Goal: Find specific page/section: Find specific page/section

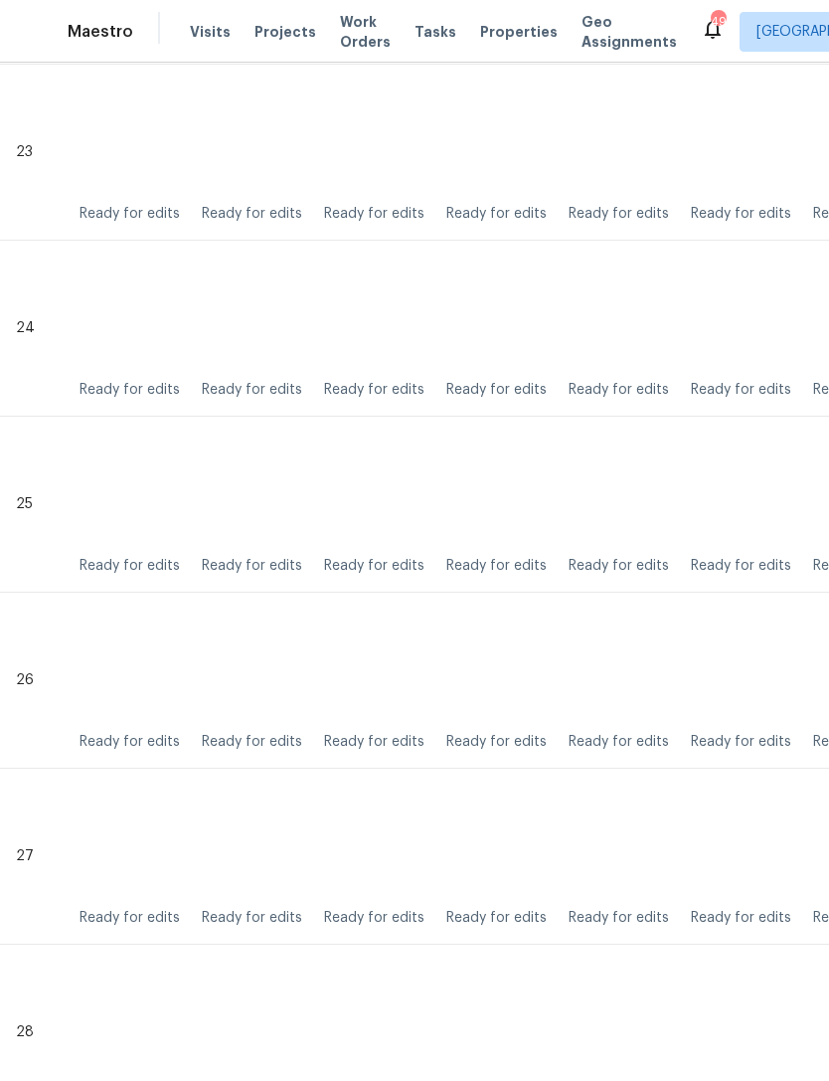
scroll to position [4543, 0]
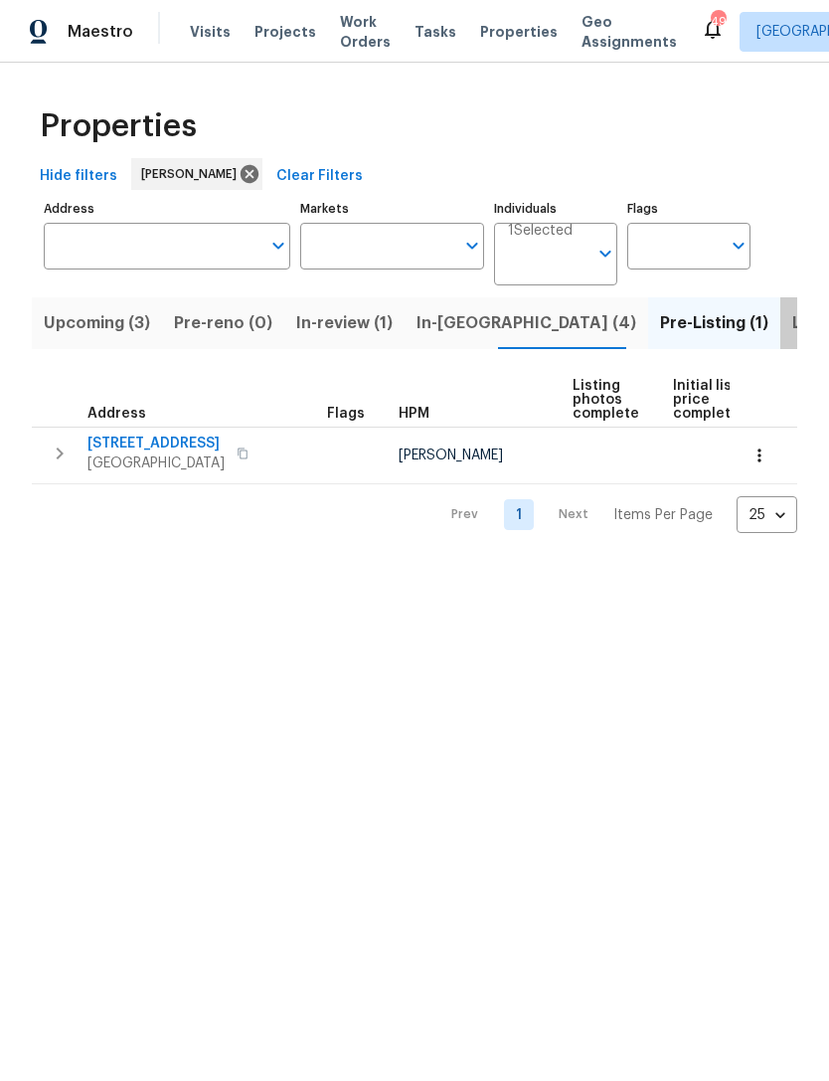
click at [792, 336] on span "Listed (8)" at bounding box center [830, 323] width 76 height 28
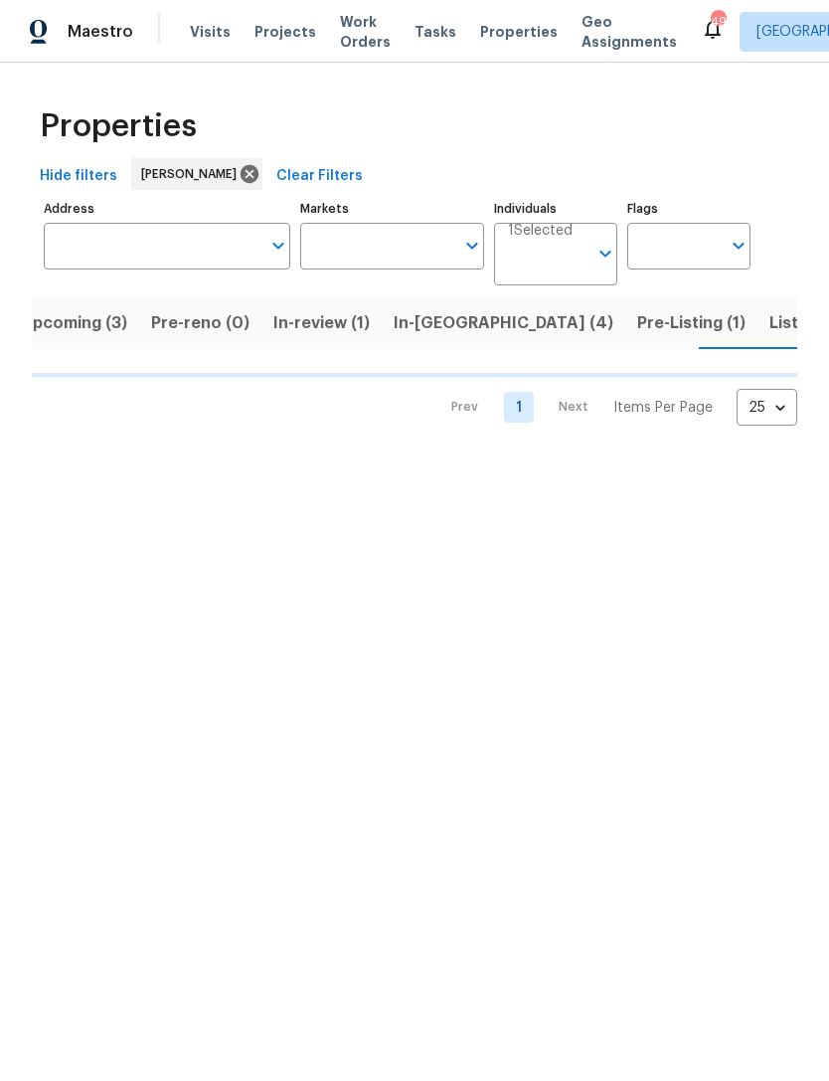
scroll to position [0, 23]
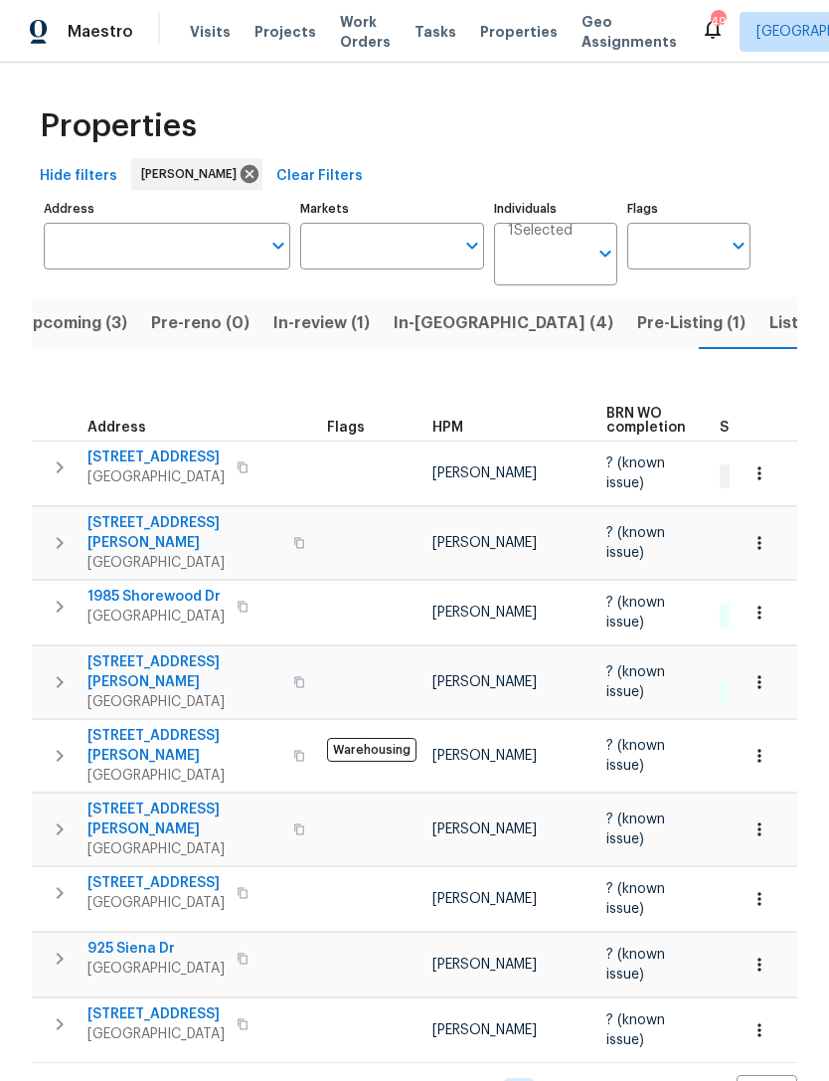
click at [413, 323] on span "In-reno (4)" at bounding box center [504, 323] width 220 height 28
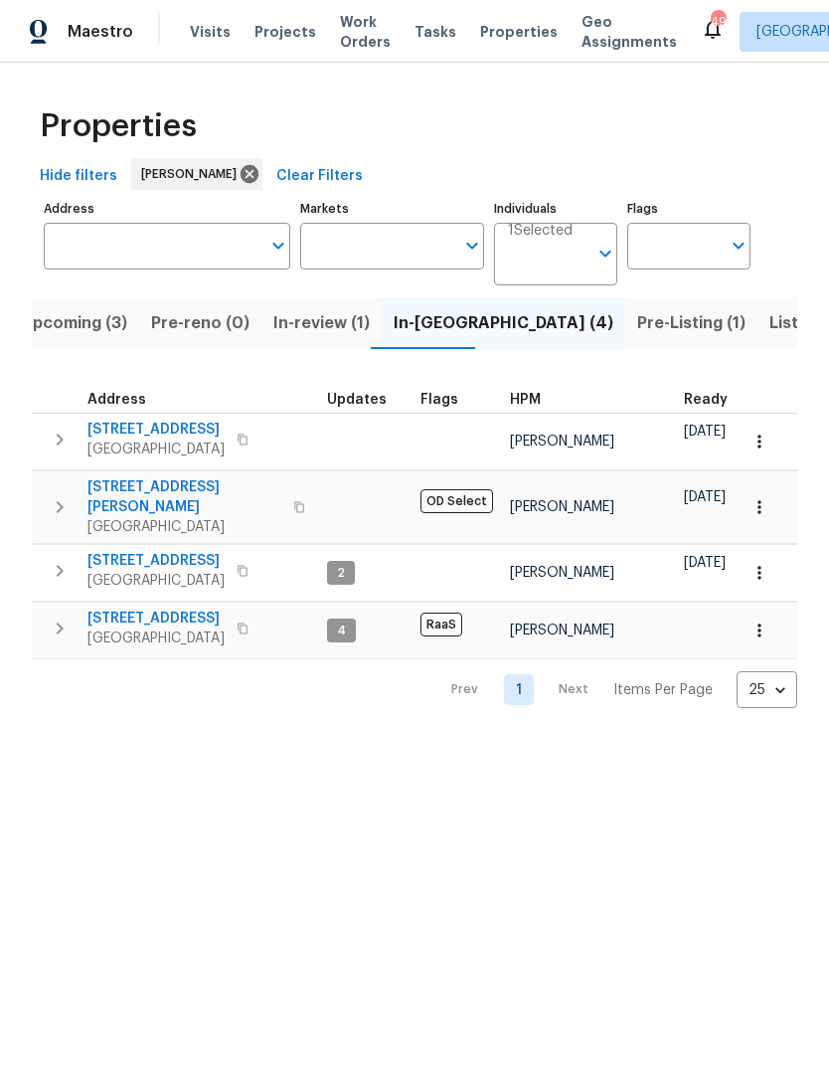
click at [296, 333] on span "In-review (1)" at bounding box center [321, 323] width 96 height 28
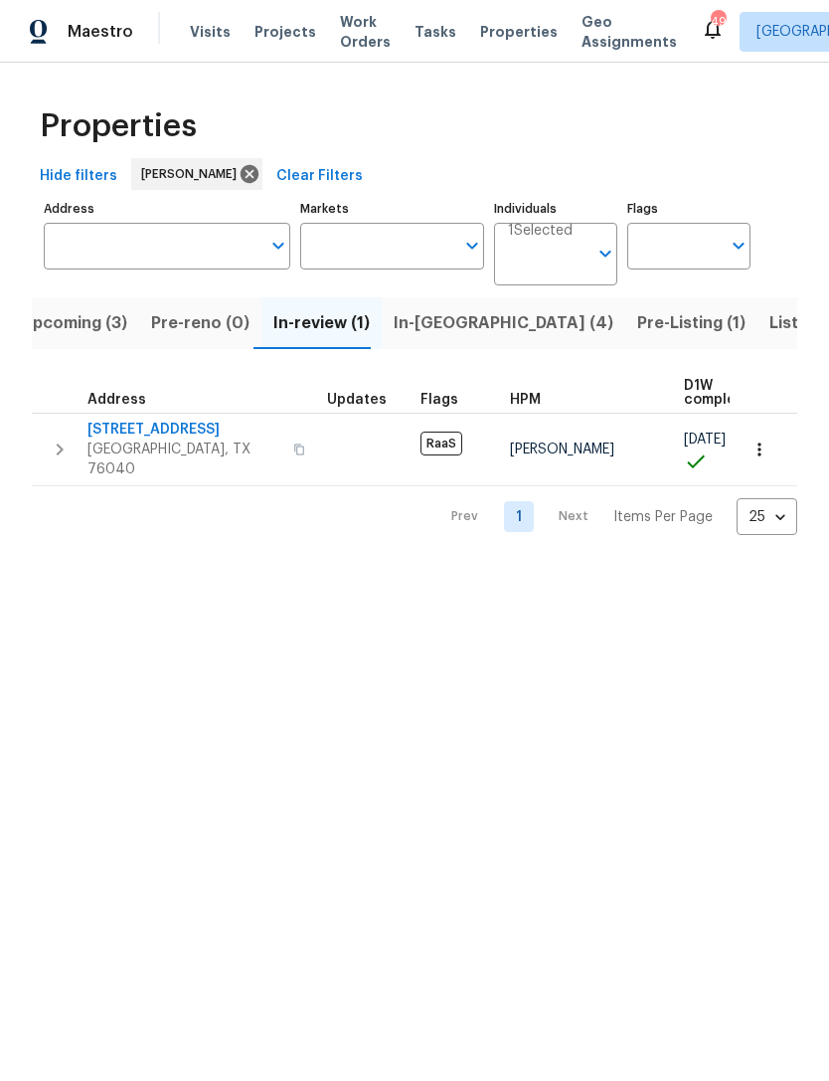
click at [64, 326] on span "Upcoming (3)" at bounding box center [74, 323] width 106 height 28
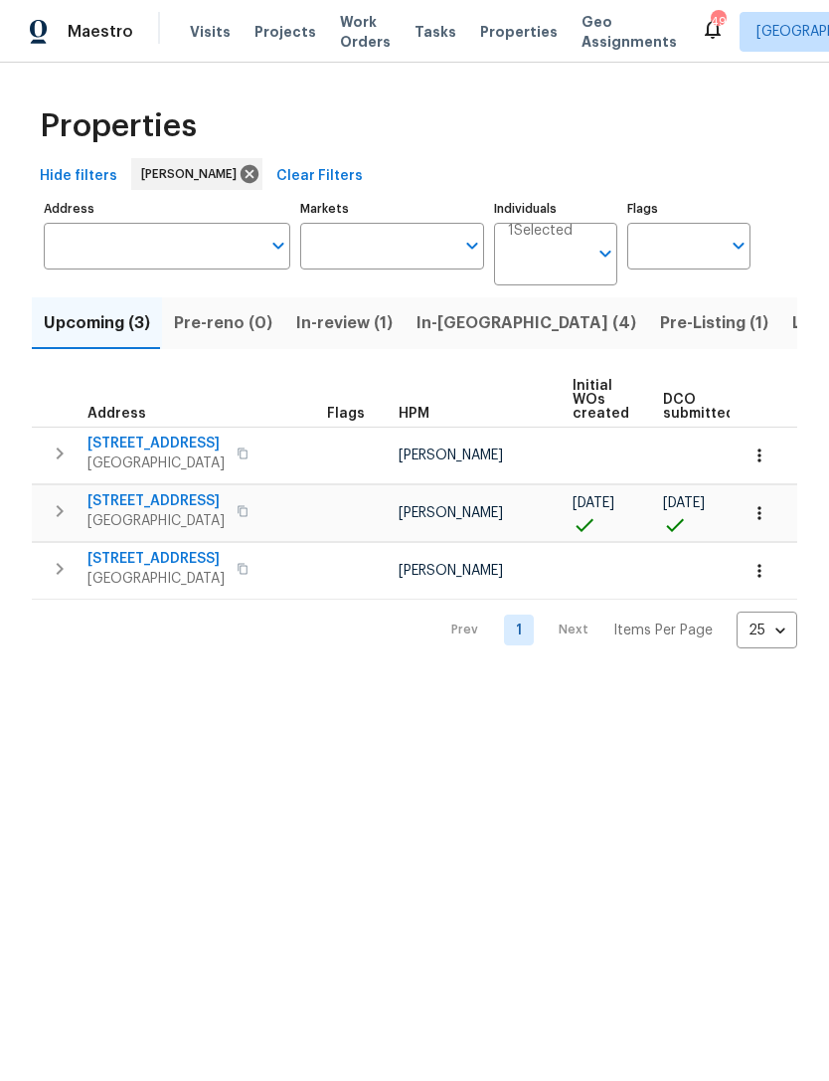
click at [792, 328] on span "Listed (8)" at bounding box center [830, 323] width 76 height 28
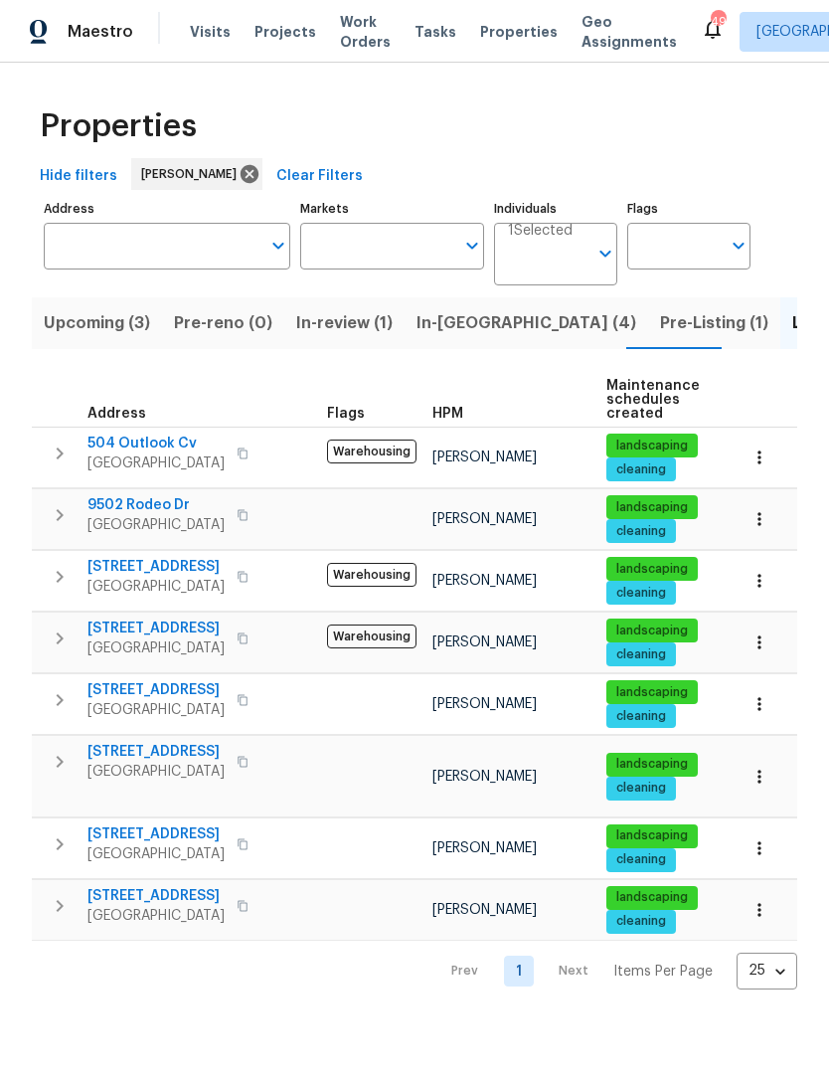
click at [436, 331] on span "In-reno (4)" at bounding box center [527, 323] width 220 height 28
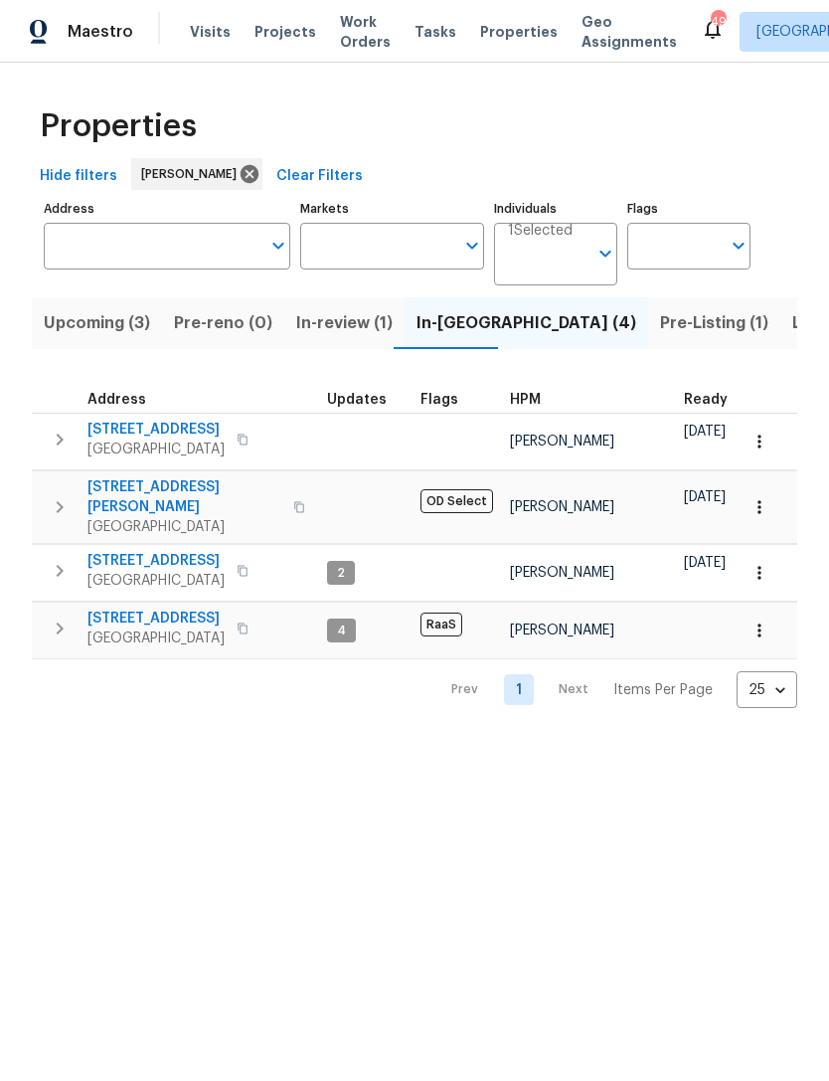
click at [333, 322] on span "In-review (1)" at bounding box center [344, 323] width 96 height 28
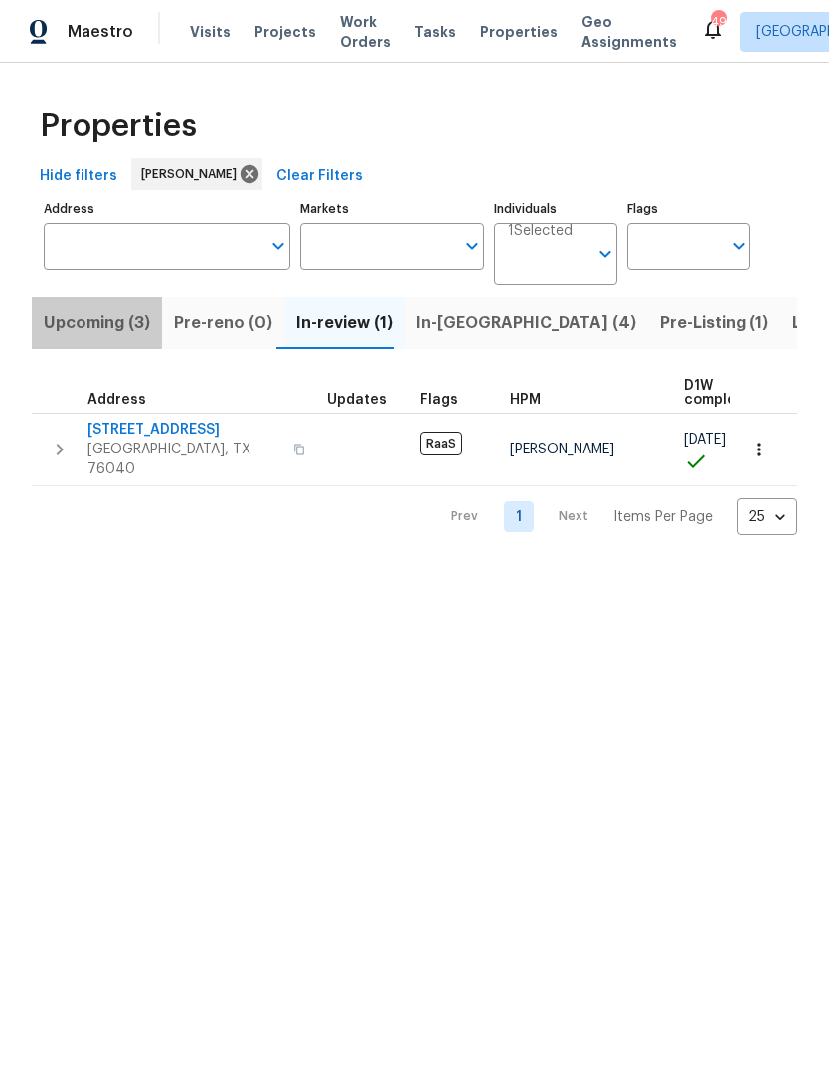
click at [94, 316] on span "Upcoming (3)" at bounding box center [97, 323] width 106 height 28
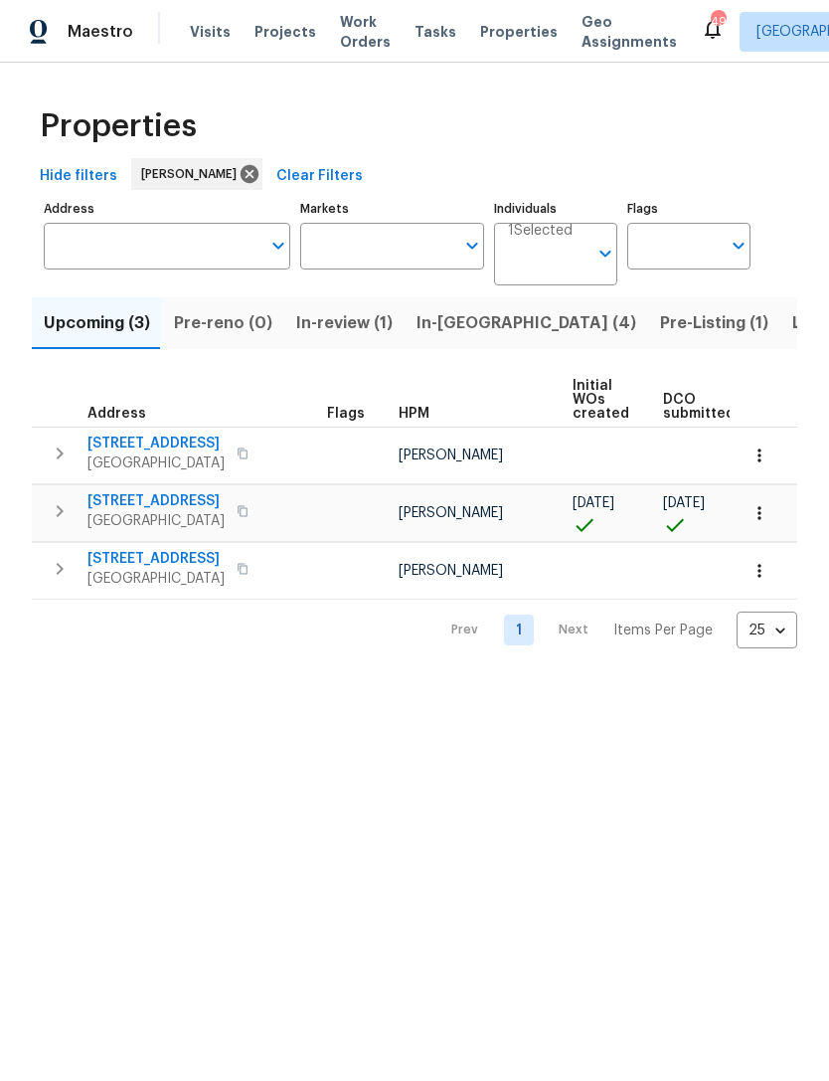
click at [487, 328] on button "In-reno (4)" at bounding box center [527, 323] width 244 height 52
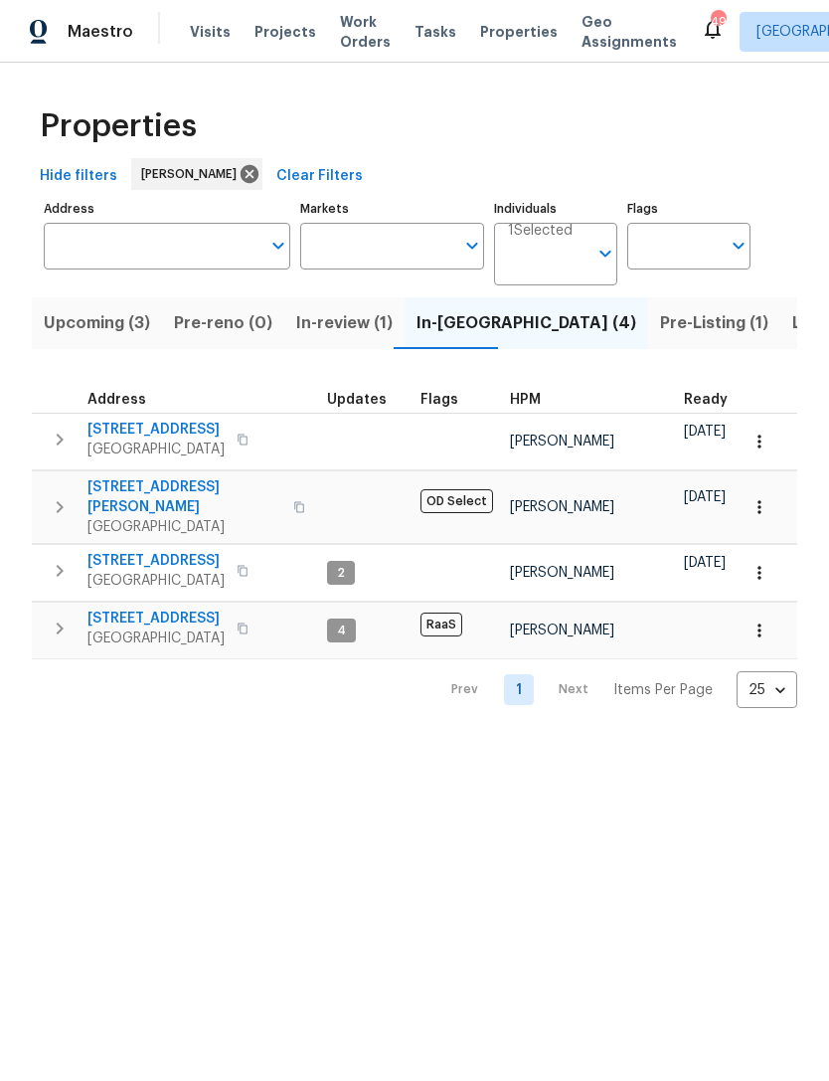
click at [792, 311] on span "Listed (8)" at bounding box center [830, 323] width 76 height 28
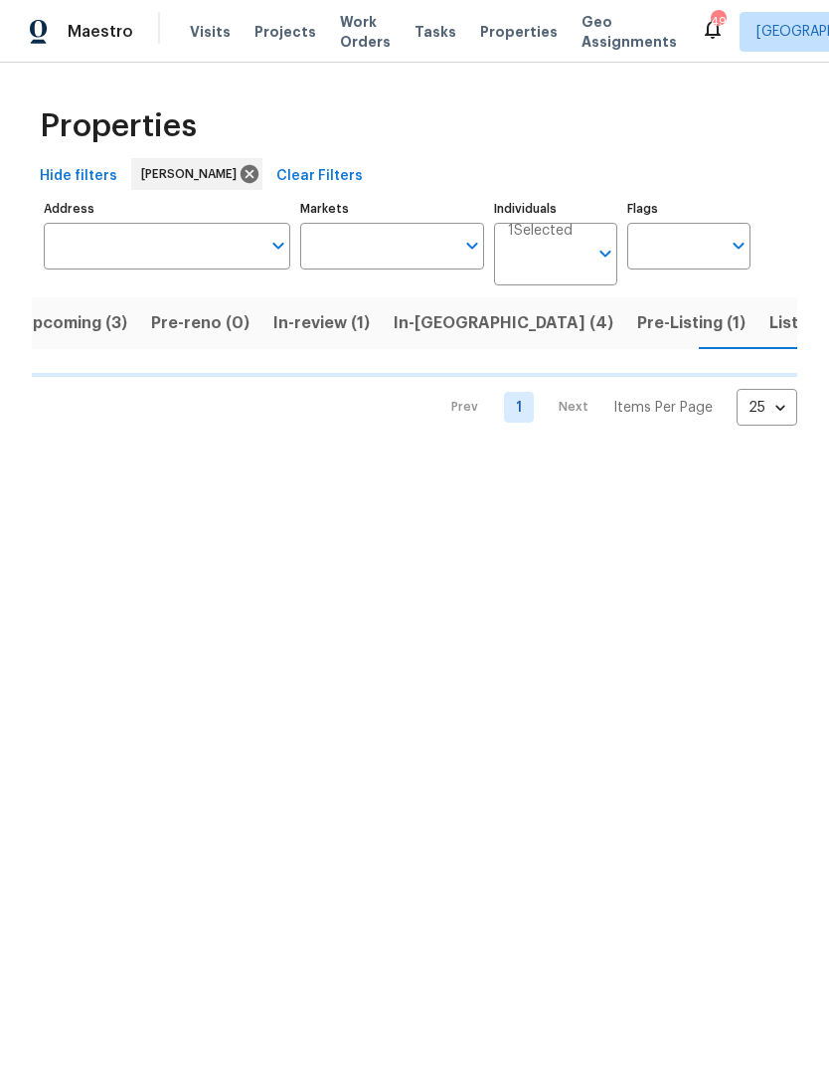
scroll to position [0, 23]
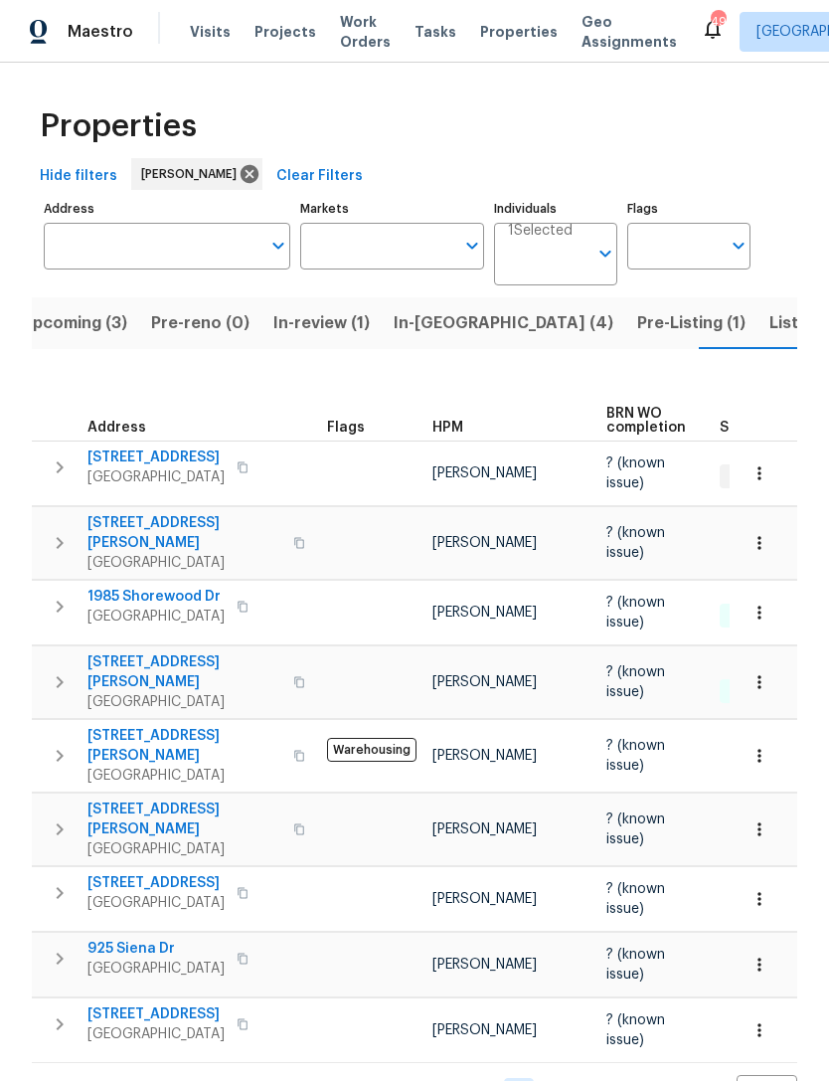
click at [769, 322] on span "Listed (8)" at bounding box center [807, 323] width 76 height 28
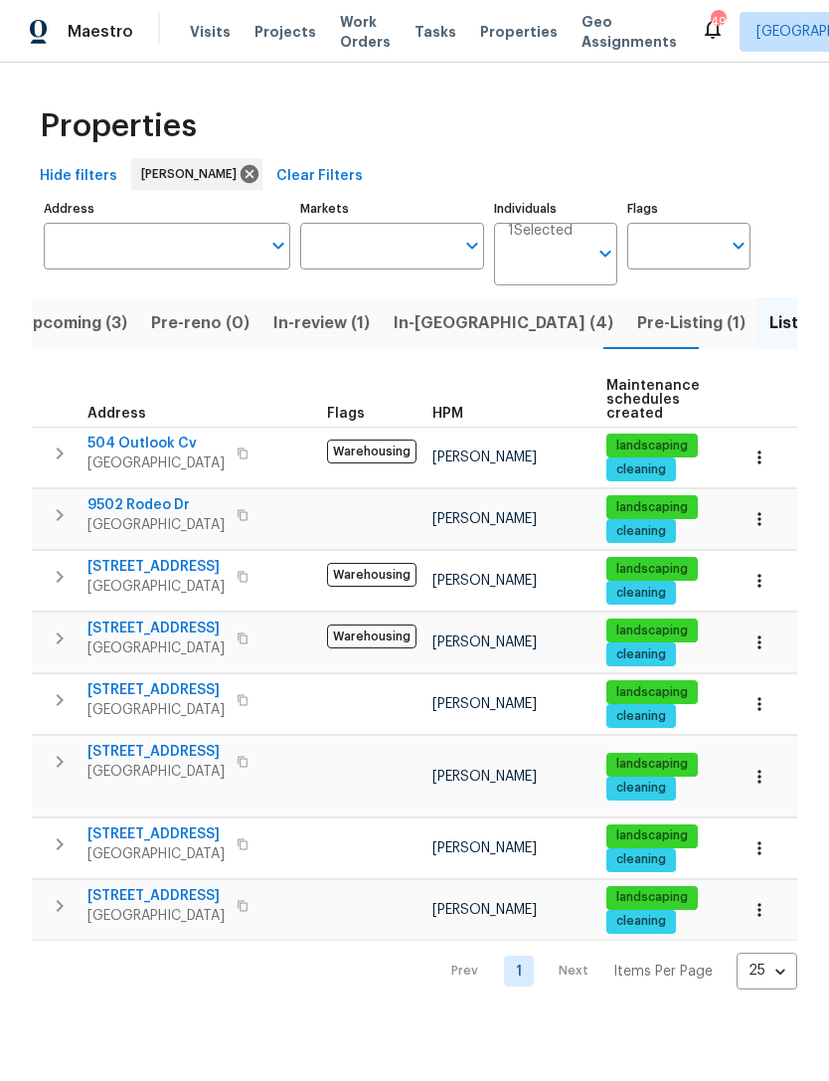
click at [424, 324] on span "In-reno (4)" at bounding box center [504, 323] width 220 height 28
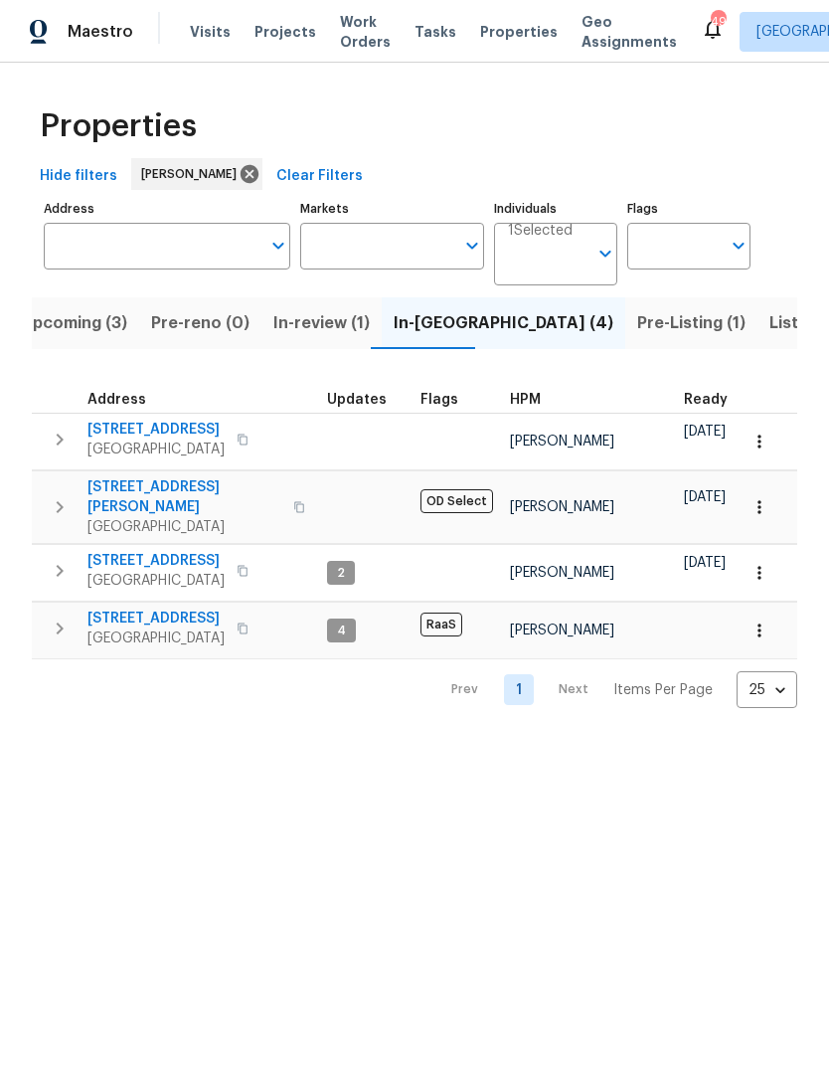
click at [72, 329] on span "Upcoming (3)" at bounding box center [74, 323] width 106 height 28
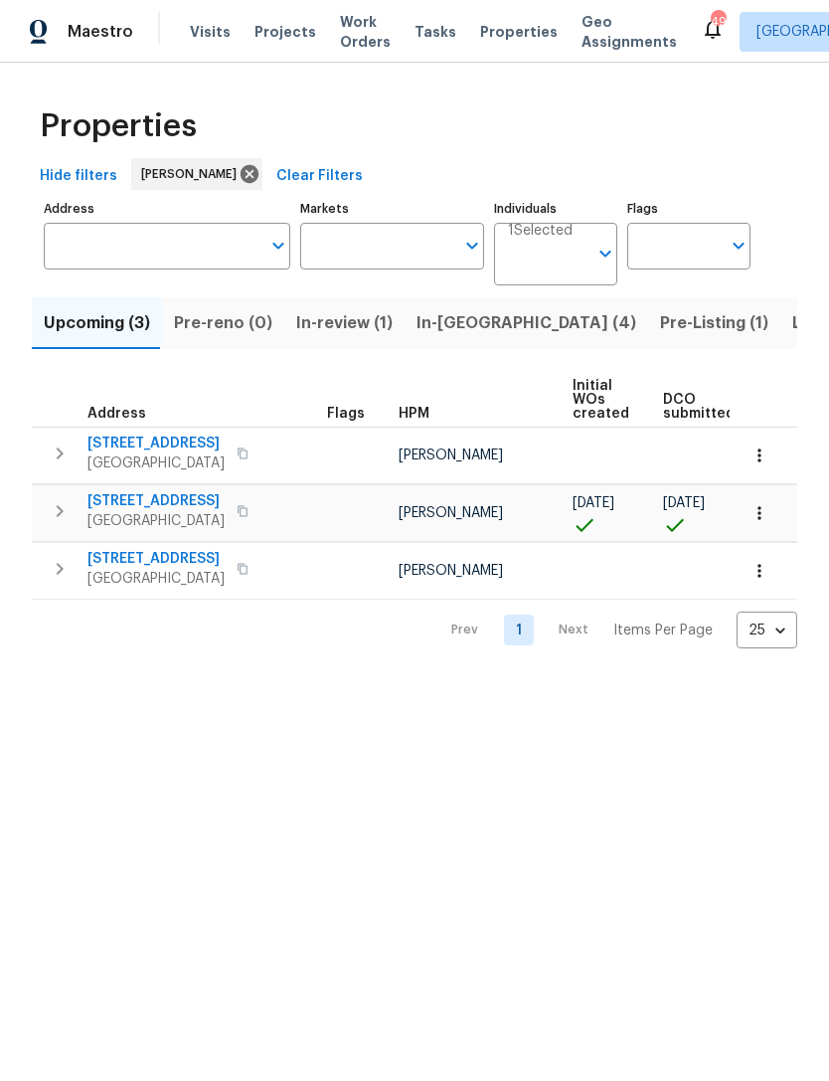
click at [330, 323] on span "In-review (1)" at bounding box center [344, 323] width 96 height 28
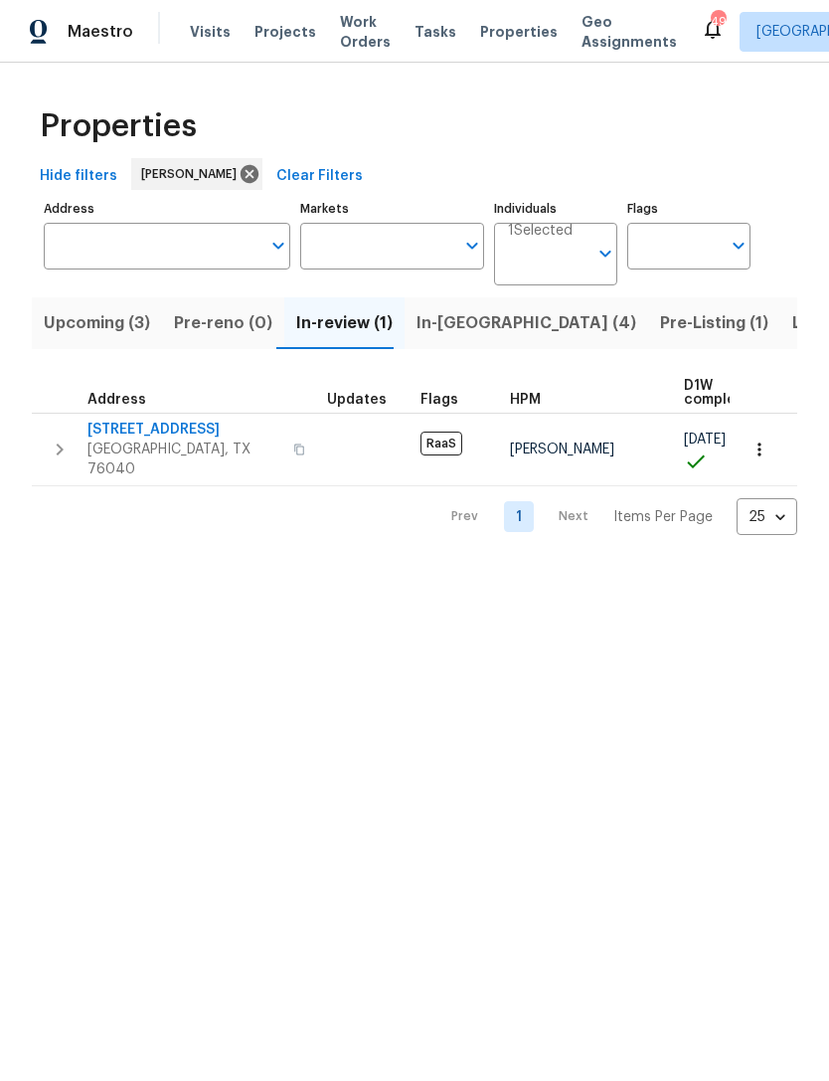
click at [433, 329] on span "In-reno (4)" at bounding box center [527, 323] width 220 height 28
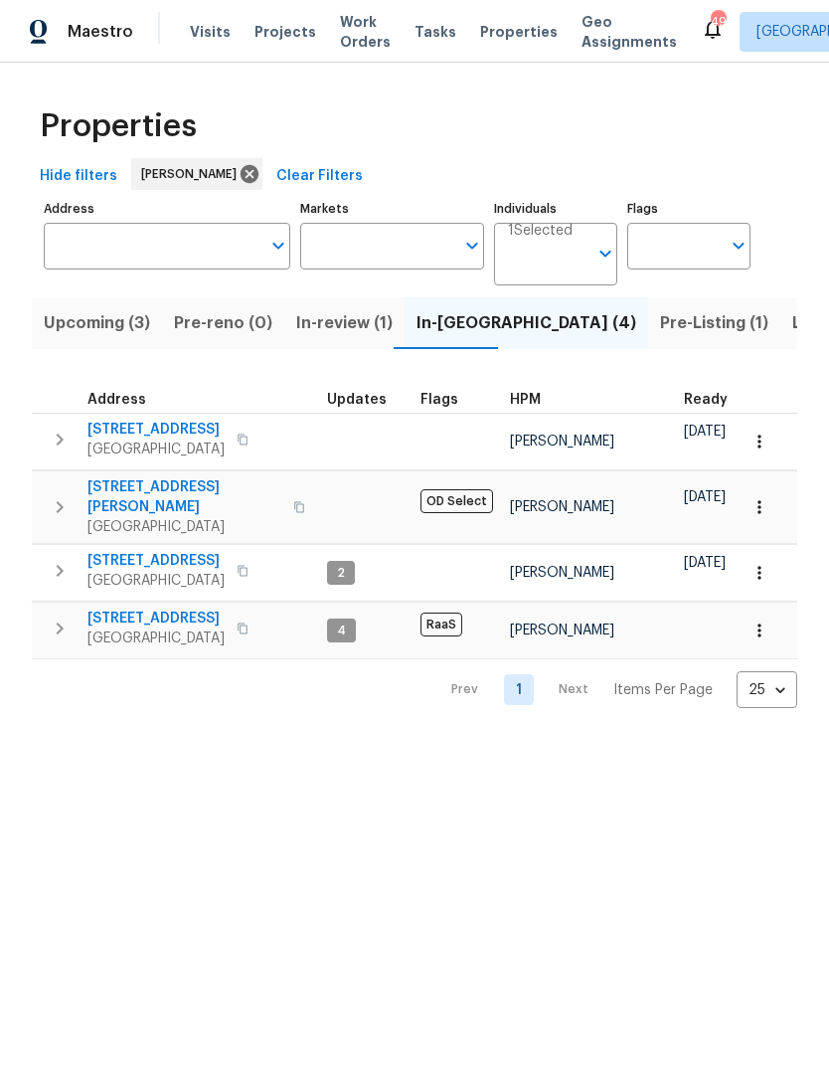
click at [792, 330] on span "Listed (8)" at bounding box center [830, 323] width 76 height 28
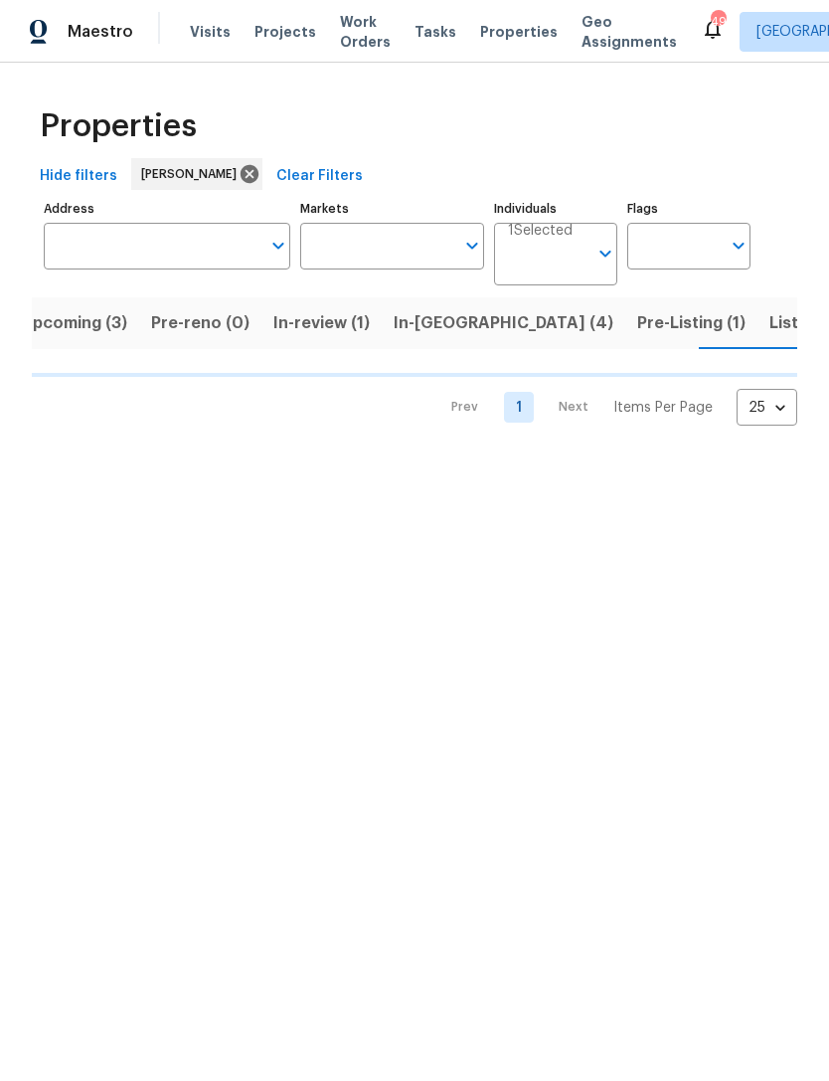
scroll to position [0, 23]
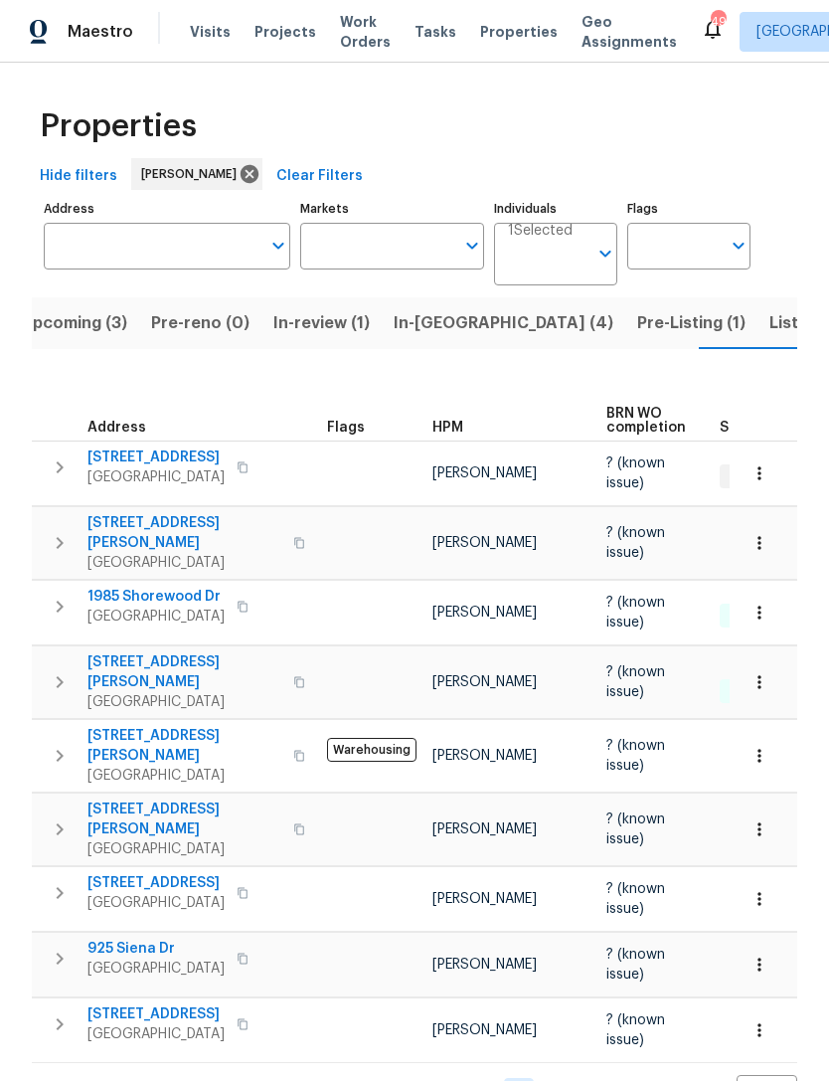
click at [769, 330] on span "Listed (8)" at bounding box center [807, 323] width 76 height 28
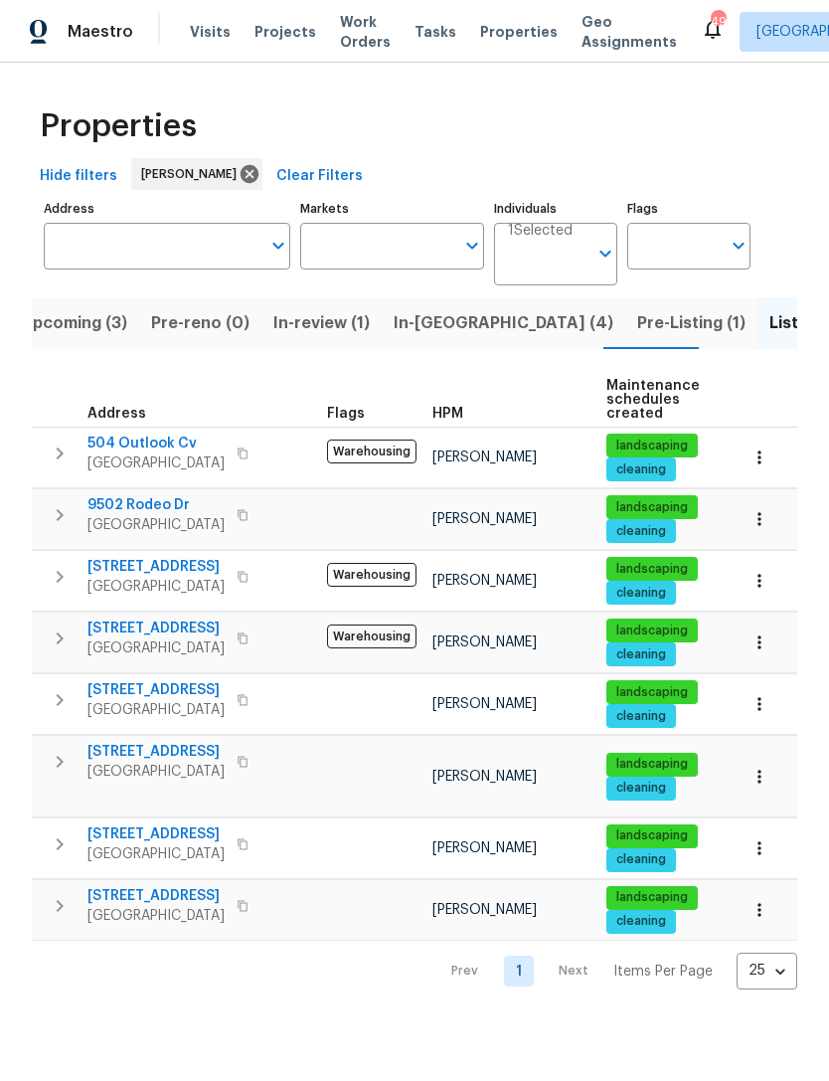
click at [84, 325] on span "Upcoming (3)" at bounding box center [74, 323] width 106 height 28
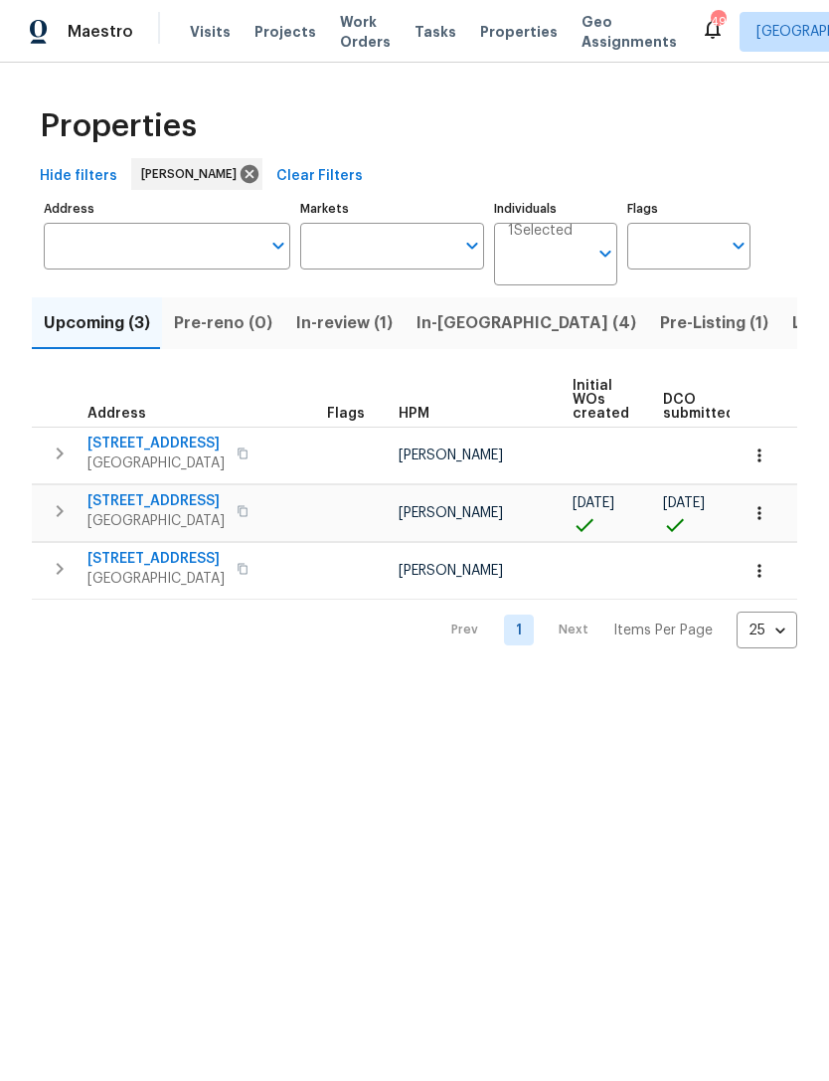
click at [792, 322] on span "Listed (8)" at bounding box center [830, 323] width 76 height 28
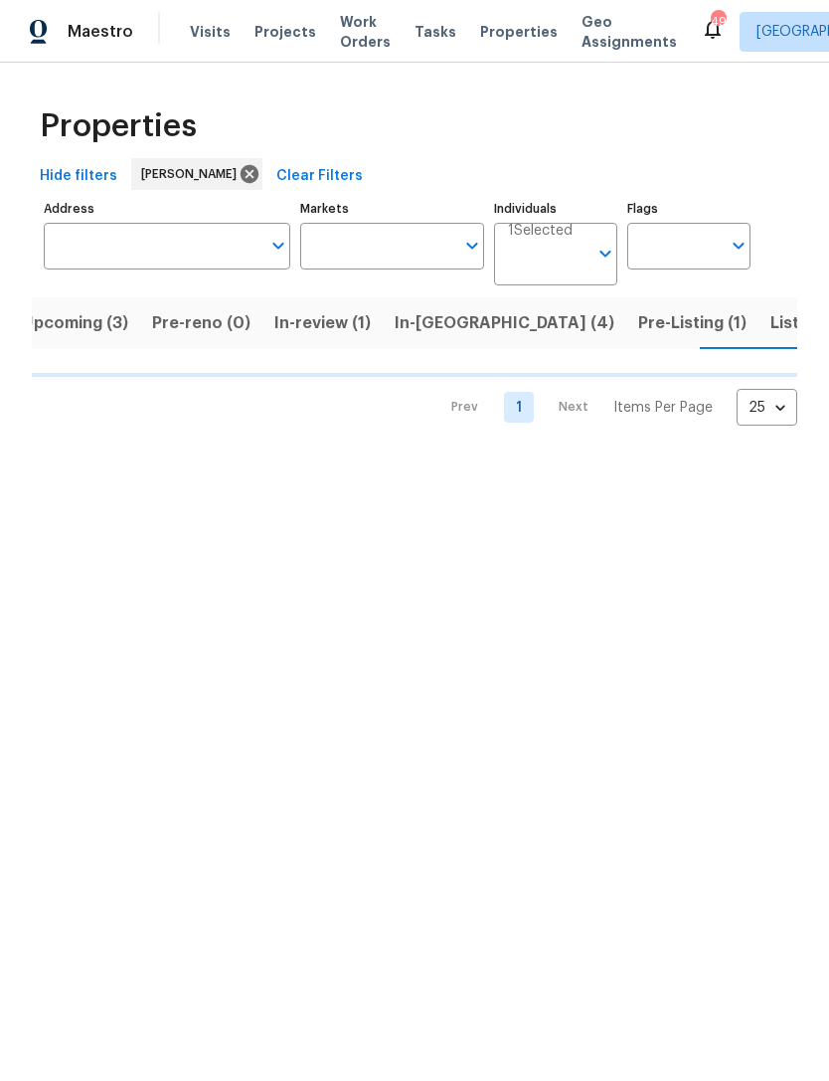
scroll to position [0, 23]
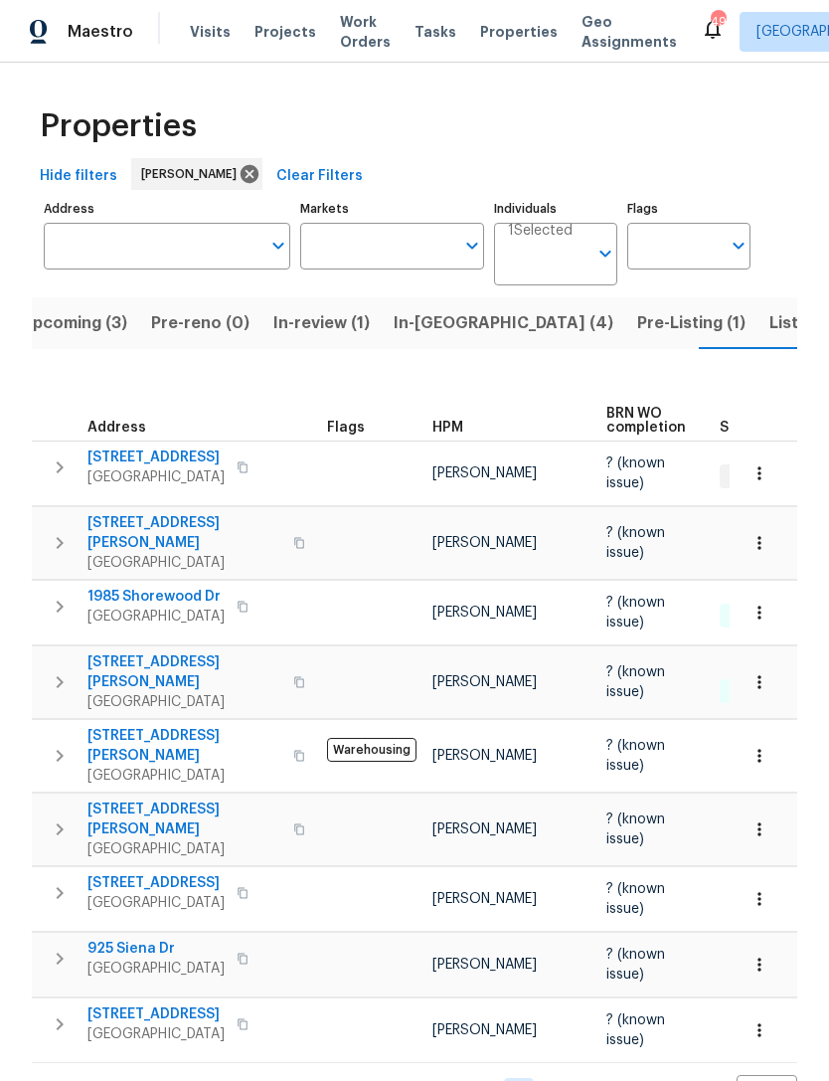
click at [769, 326] on span "Listed (8)" at bounding box center [807, 323] width 76 height 28
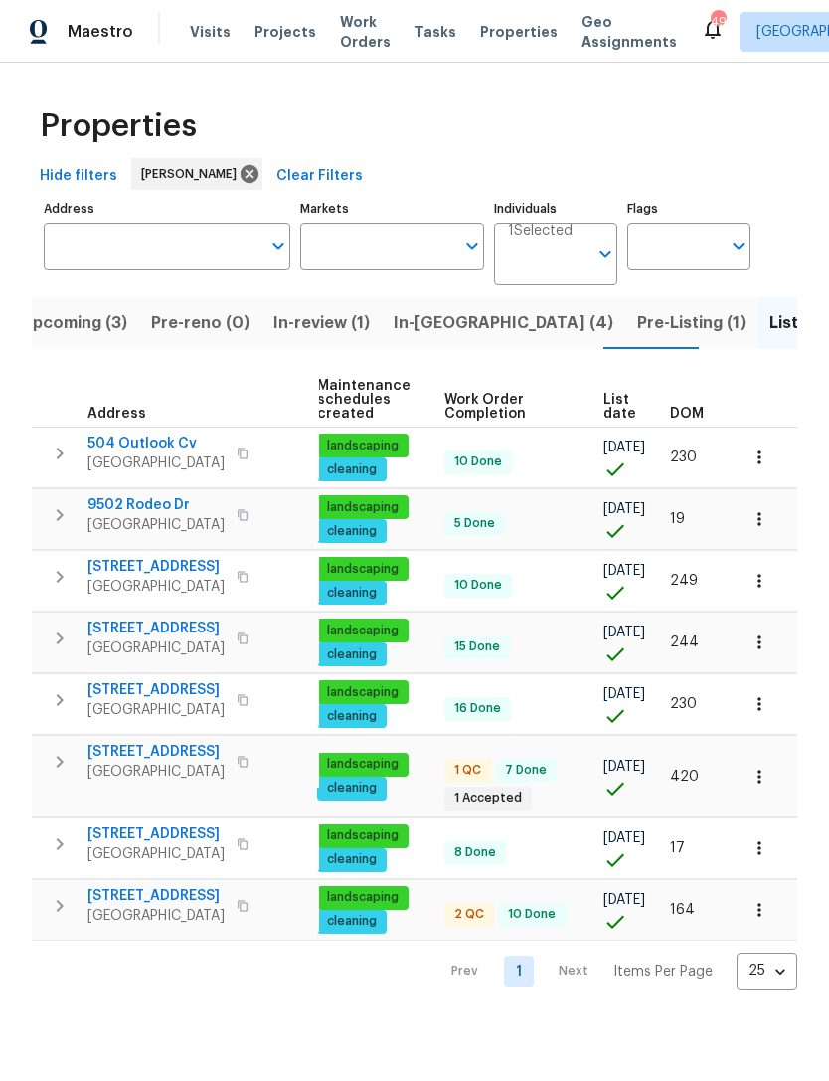
scroll to position [0, 289]
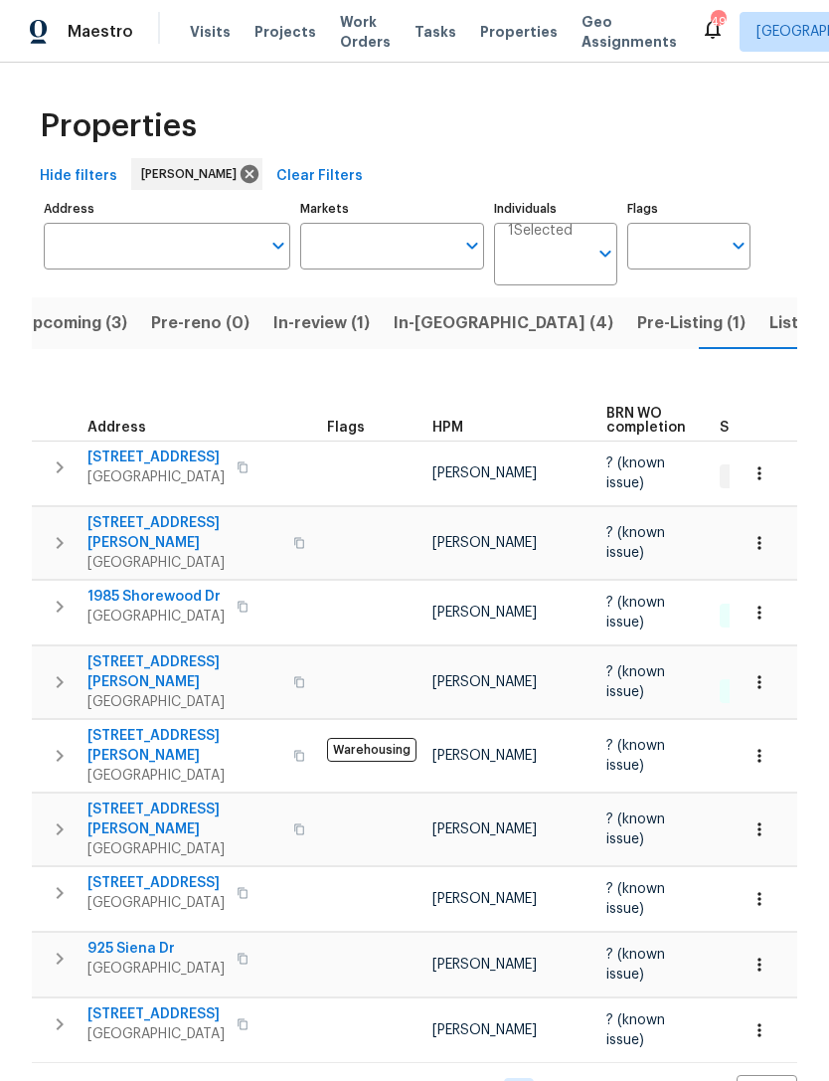
click at [83, 309] on span "Upcoming (3)" at bounding box center [74, 323] width 106 height 28
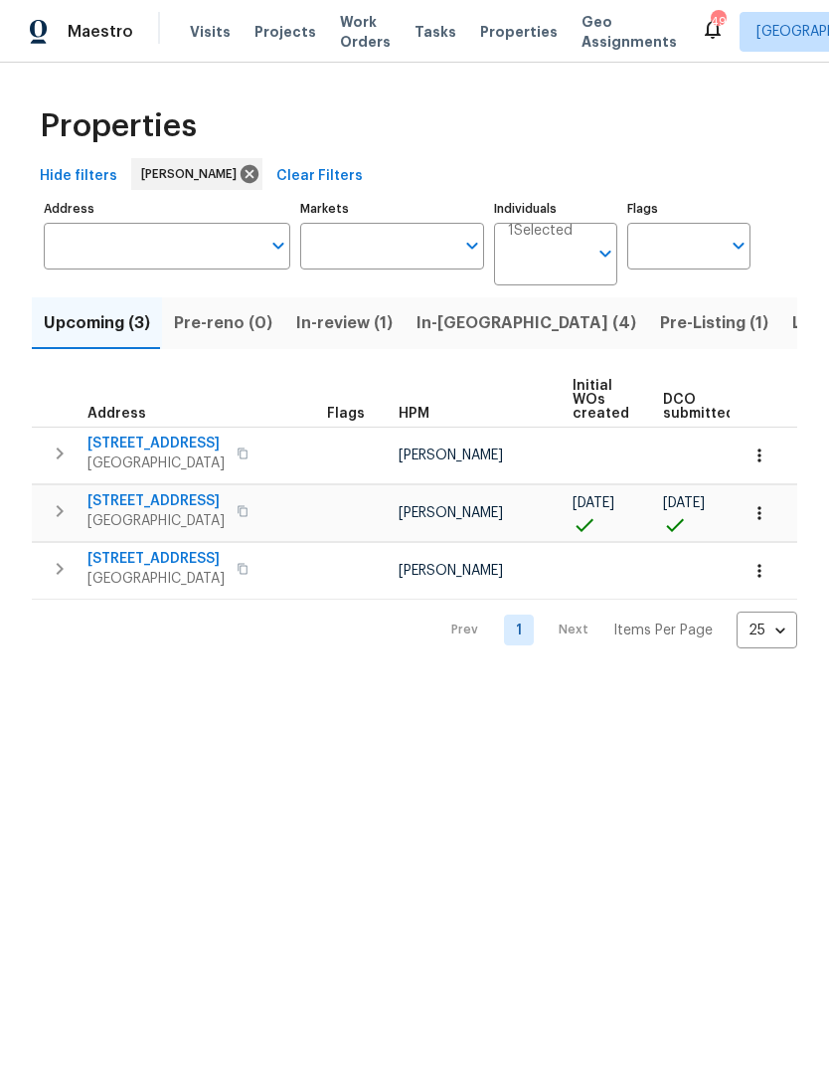
click at [792, 331] on span "Listed (8)" at bounding box center [830, 323] width 76 height 28
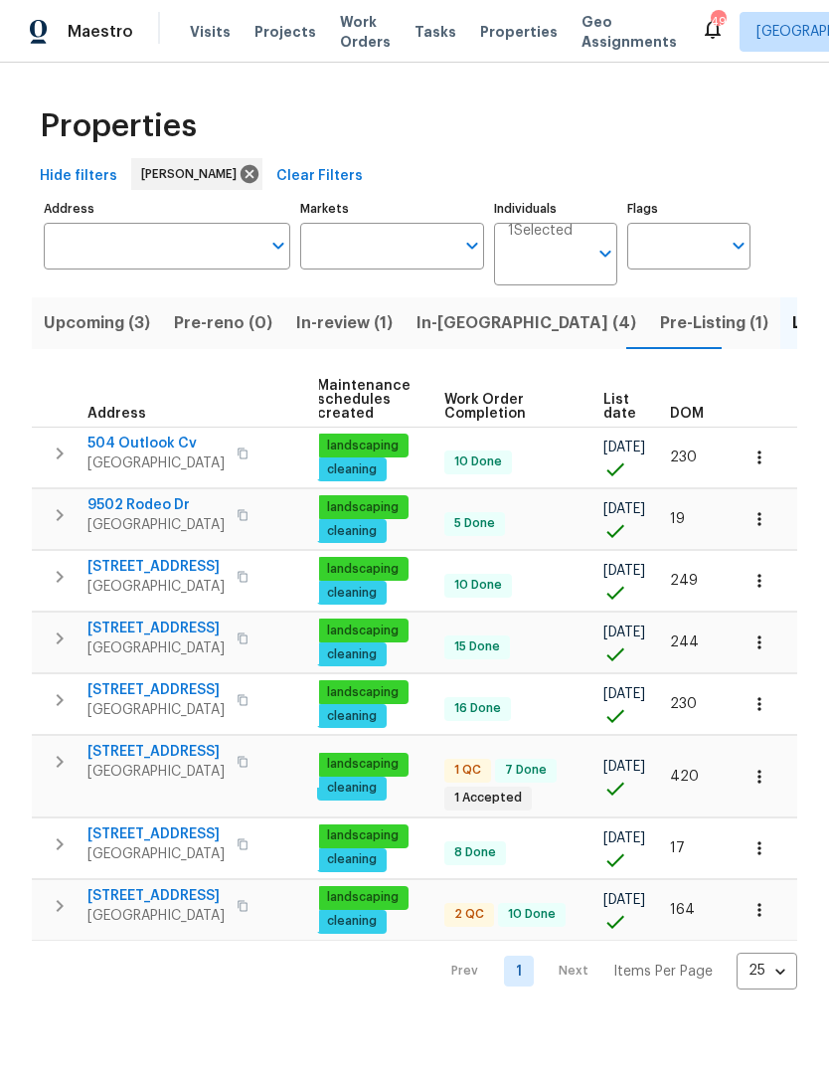
scroll to position [0, 289]
click at [479, 333] on span "In-reno (4)" at bounding box center [527, 323] width 220 height 28
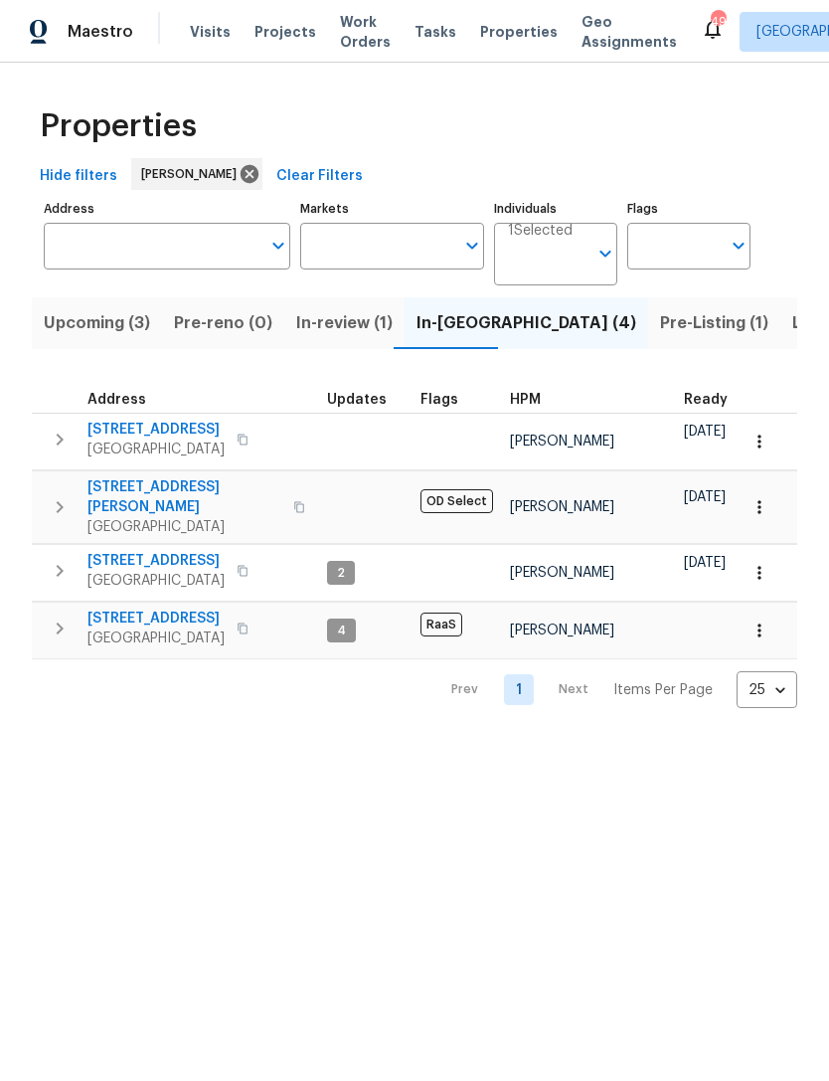
click at [78, 322] on span "Upcoming (3)" at bounding box center [97, 323] width 106 height 28
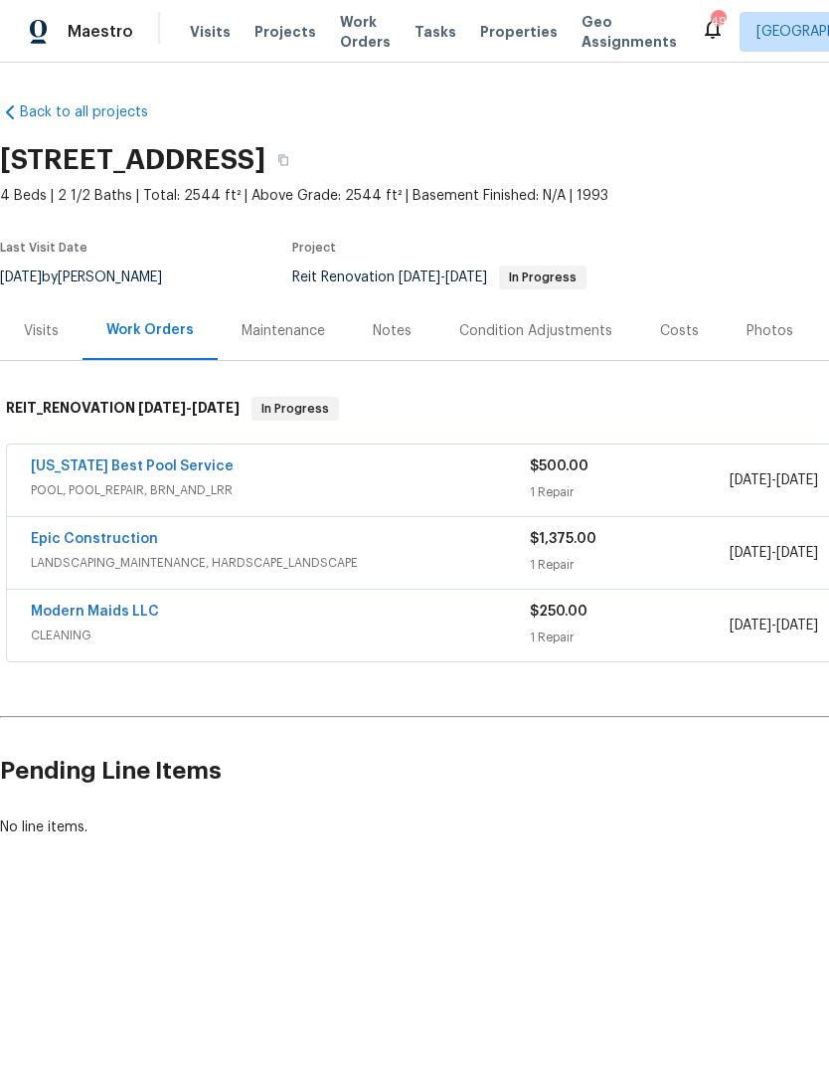
scroll to position [0, 3]
